Goal: Information Seeking & Learning: Learn about a topic

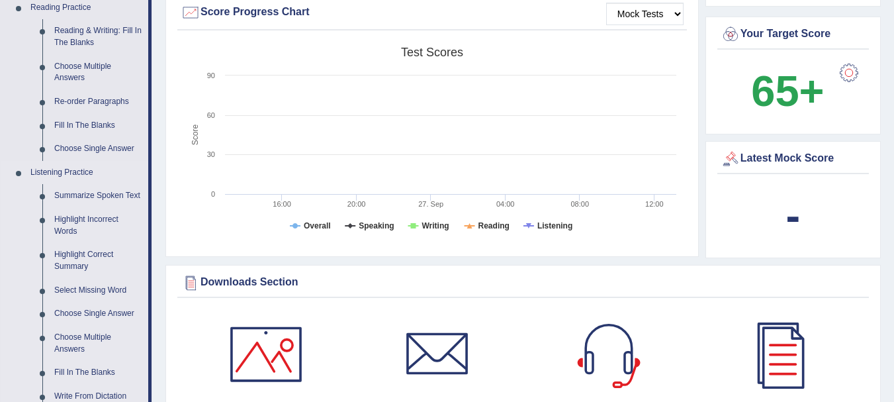
scroll to position [397, 0]
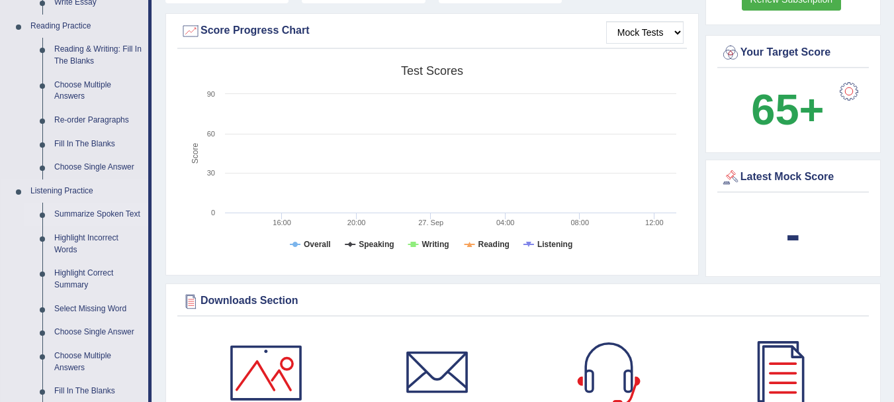
click at [109, 214] on link "Summarize Spoken Text" at bounding box center [98, 214] width 100 height 24
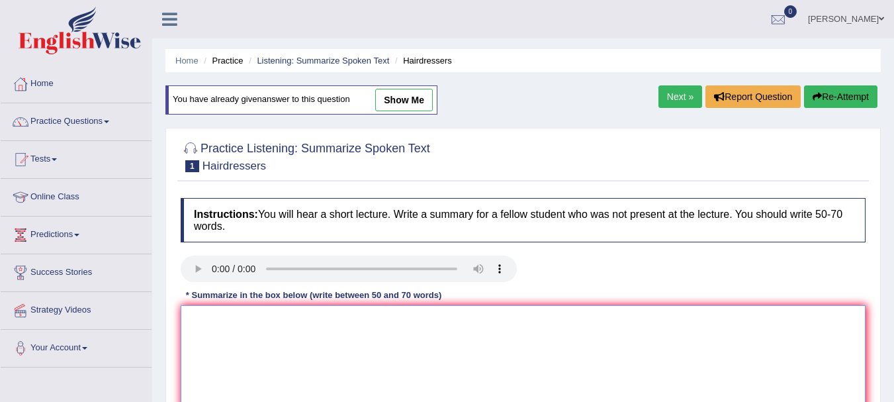
click at [404, 336] on textarea at bounding box center [523, 369] width 685 height 128
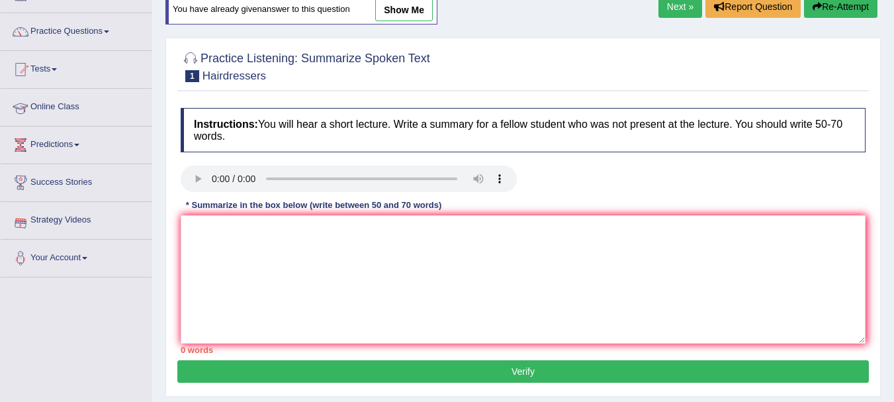
scroll to position [66, 0]
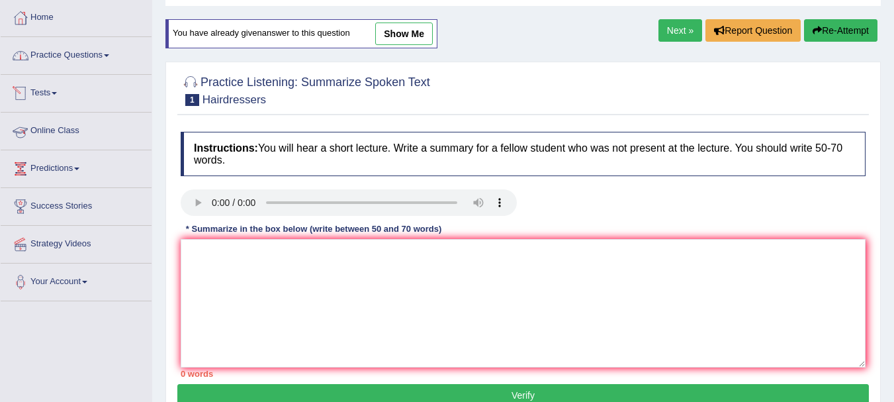
click at [109, 53] on link "Practice Questions" at bounding box center [76, 53] width 151 height 33
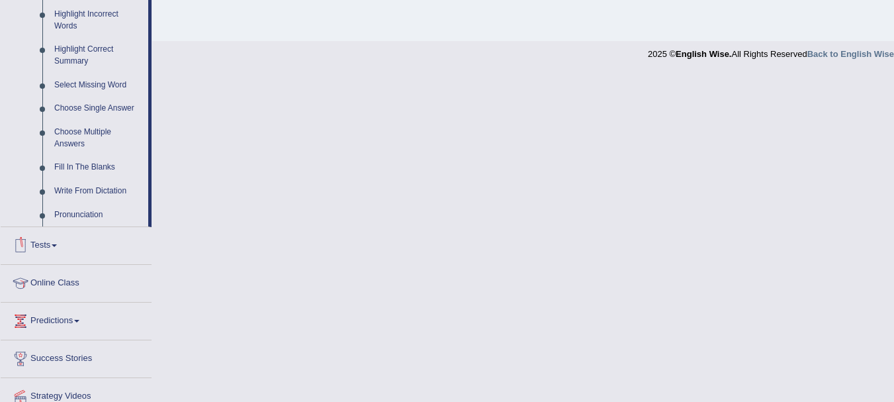
scroll to position [541, 0]
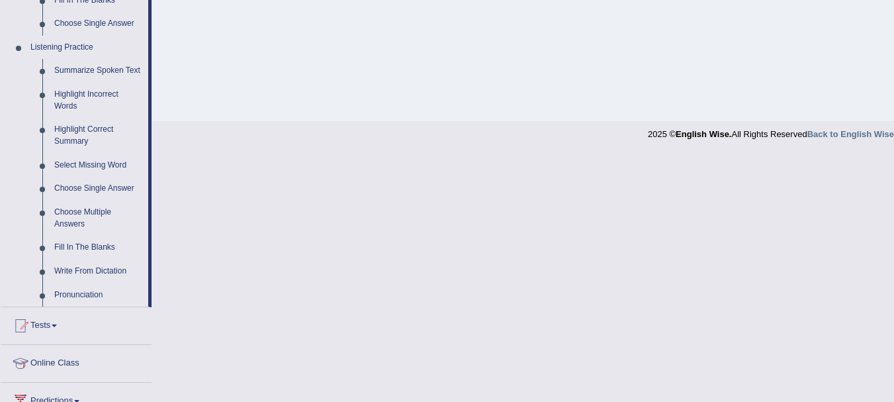
drag, startPoint x: 150, startPoint y: 143, endPoint x: 155, endPoint y: 206, distance: 63.7
drag, startPoint x: 150, startPoint y: 199, endPoint x: 144, endPoint y: 256, distance: 57.2
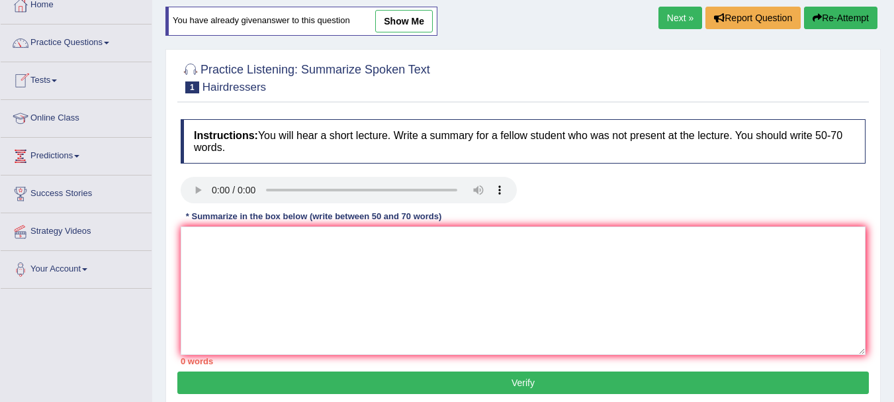
scroll to position [0, 0]
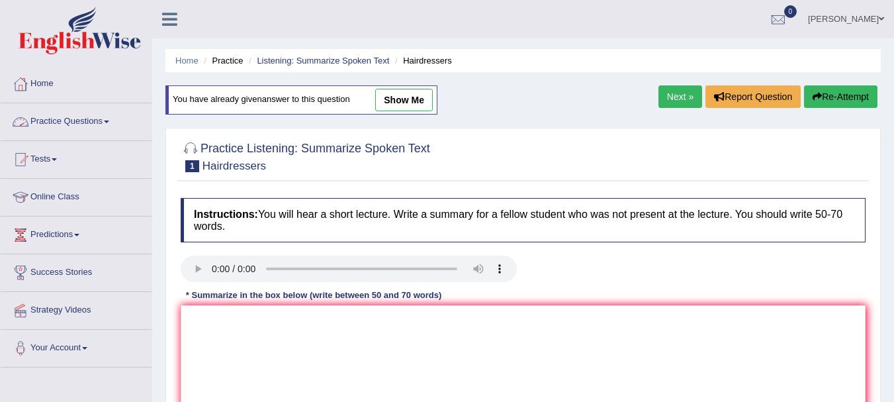
click at [136, 128] on link "Practice Questions" at bounding box center [76, 119] width 151 height 33
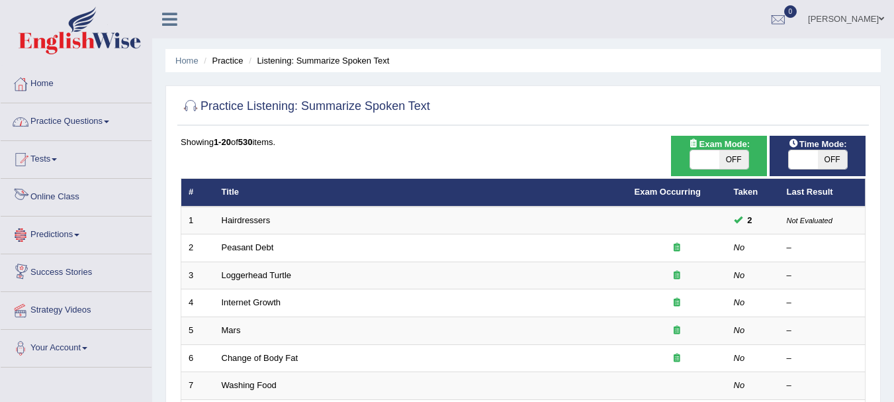
click at [117, 128] on link "Practice Questions" at bounding box center [76, 119] width 151 height 33
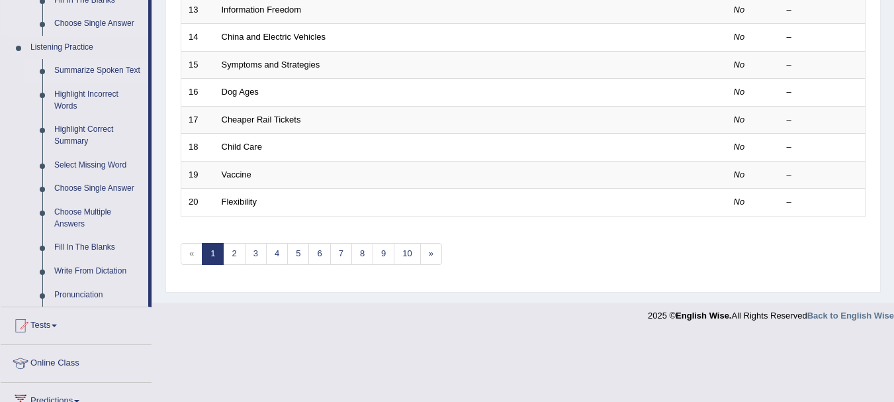
scroll to position [529, 0]
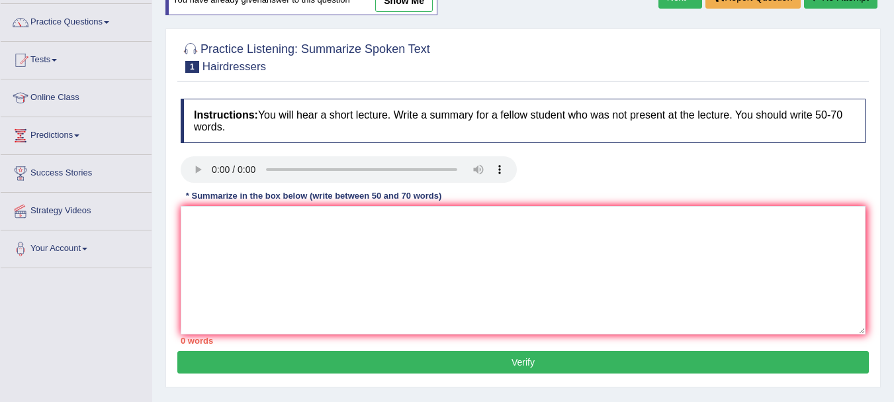
scroll to position [198, 0]
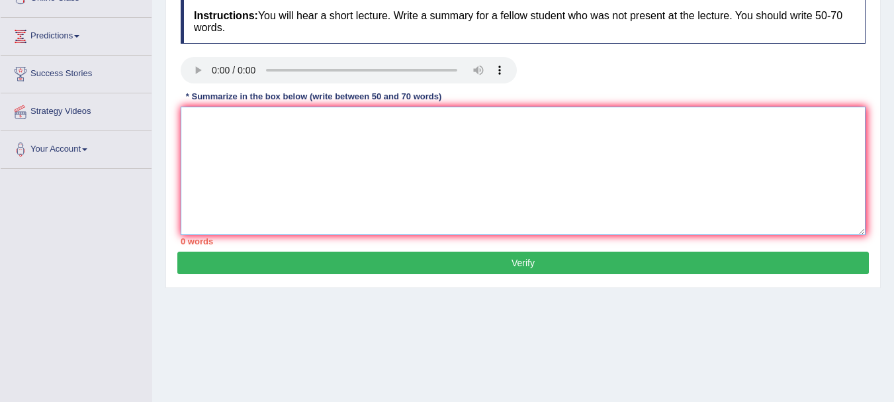
click at [314, 168] on textarea at bounding box center [523, 171] width 685 height 128
paste textarea "1. The speaker provided a comprehensive overview of hair dresser which play imp…"
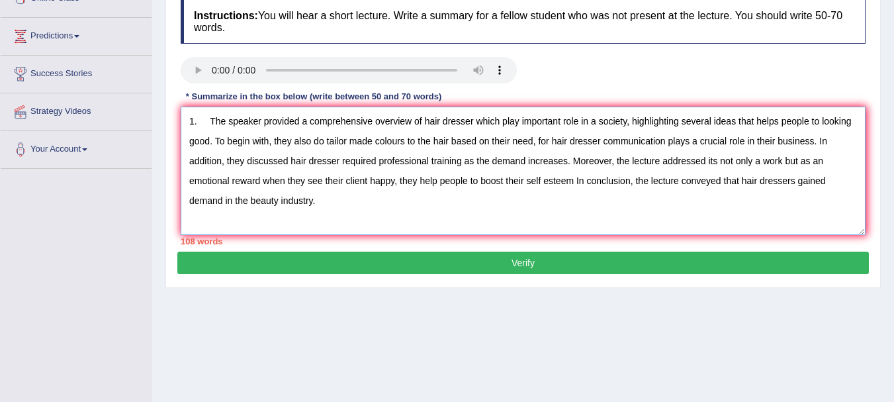
type textarea "1. The speaker provided a comprehensive overview of hair dresser which play imp…"
click at [426, 267] on button "Verify" at bounding box center [522, 262] width 691 height 22
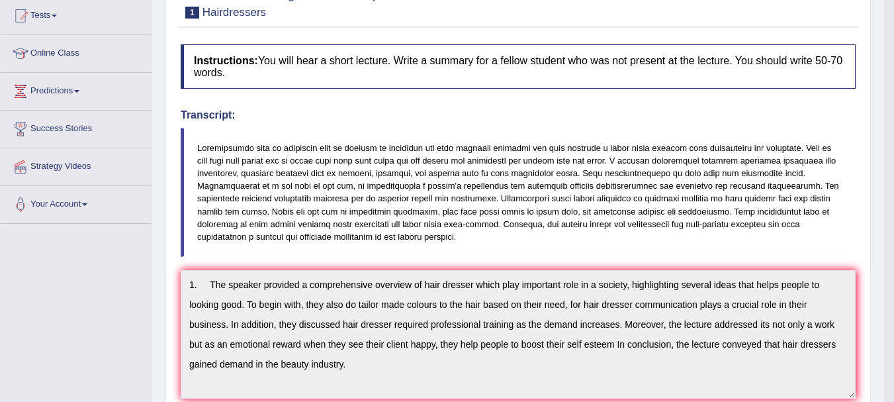
scroll to position [0, 0]
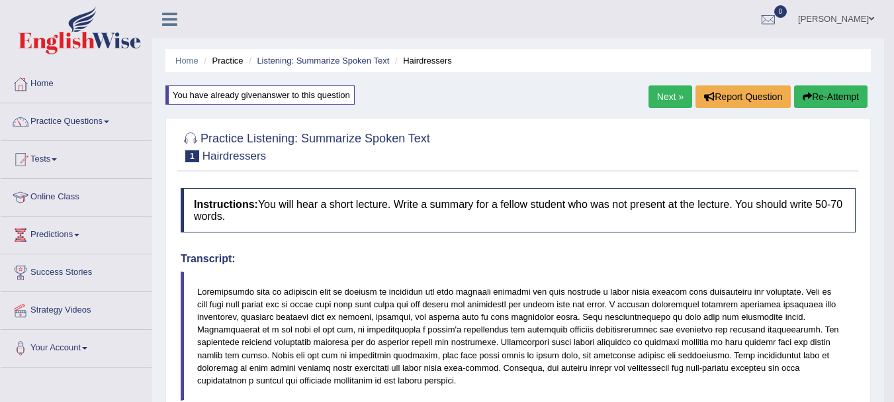
click at [816, 101] on button "Re-Attempt" at bounding box center [830, 96] width 73 height 22
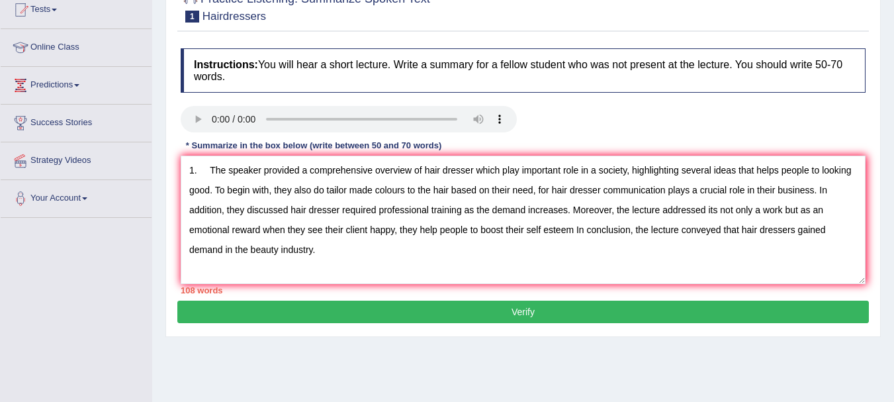
click at [208, 170] on textarea "1. The speaker provided a comprehensive overview of hair dresser which play imp…" at bounding box center [523, 219] width 685 height 128
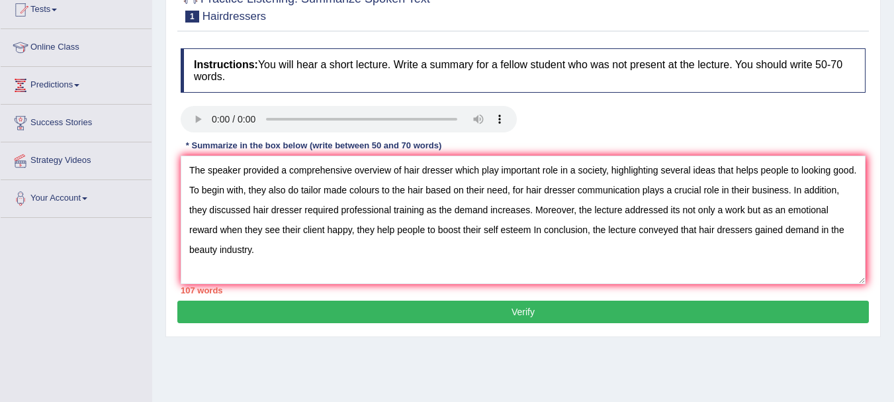
drag, startPoint x: 514, startPoint y: 189, endPoint x: 791, endPoint y: 183, distance: 277.3
click at [791, 183] on textarea "The speaker provided a comprehensive overview of hair dresser which play import…" at bounding box center [523, 219] width 685 height 128
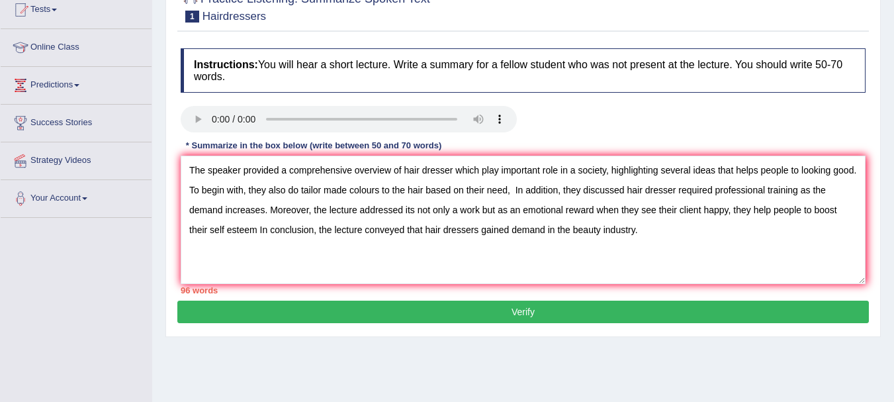
drag, startPoint x: 514, startPoint y: 189, endPoint x: 271, endPoint y: 210, distance: 243.7
click at [271, 210] on textarea "The speaker provided a comprehensive overview of hair dresser which play import…" at bounding box center [523, 219] width 685 height 128
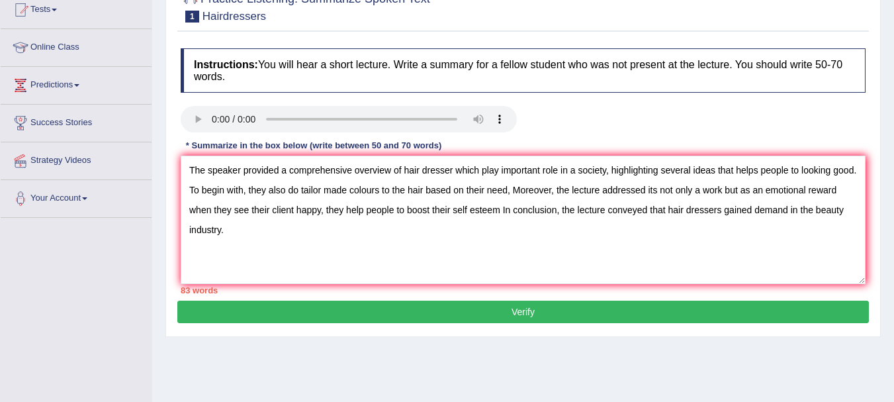
click at [750, 190] on textarea "The speaker provided a comprehensive overview of hair dresser which play import…" at bounding box center [523, 219] width 685 height 128
drag, startPoint x: 391, startPoint y: 210, endPoint x: 220, endPoint y: 210, distance: 170.7
click at [220, 210] on textarea "The speaker provided a comprehensive overview of hair dresser which play import…" at bounding box center [523, 219] width 685 height 128
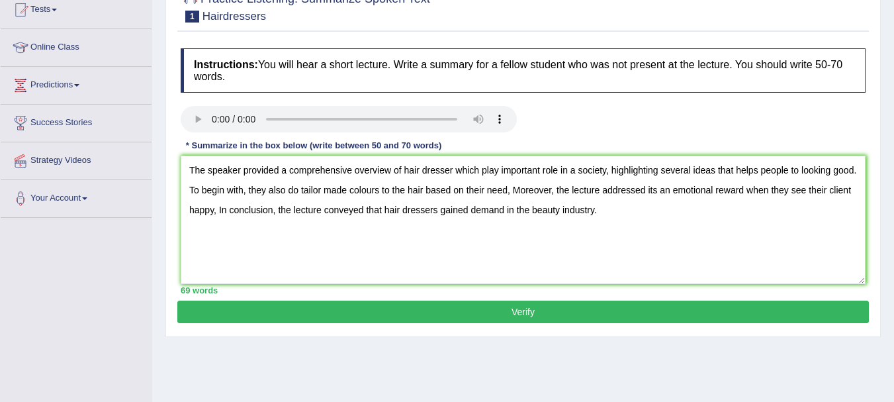
type textarea "The speaker provided a comprehensive overview of hair dresser which play import…"
click at [443, 309] on button "Verify" at bounding box center [522, 311] width 691 height 22
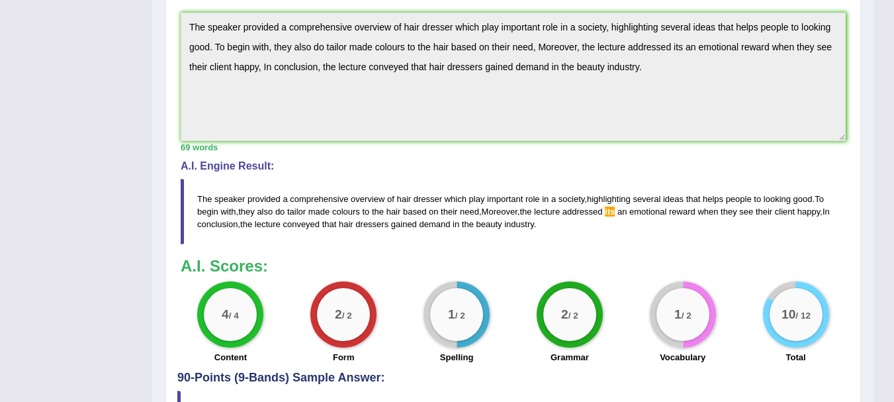
scroll to position [265, 0]
